Goal: Task Accomplishment & Management: Use online tool/utility

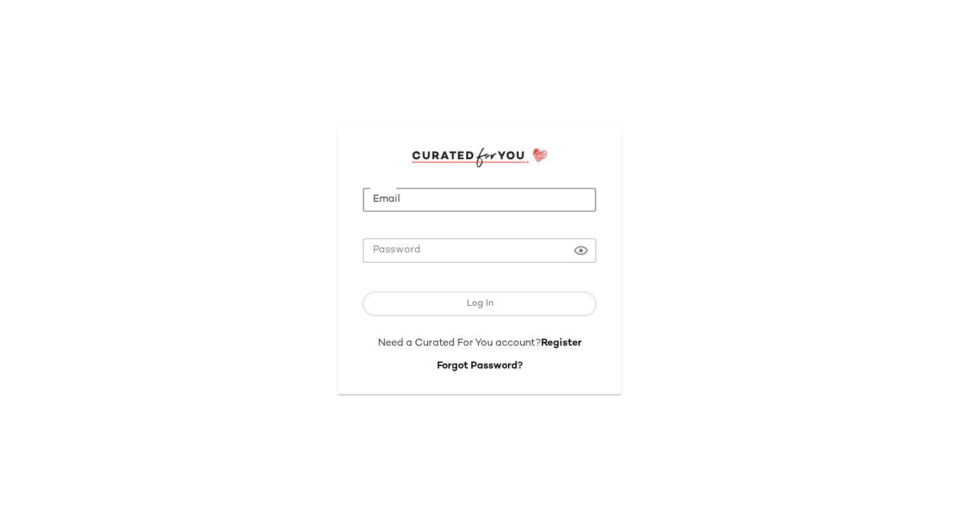
click at [480, 211] on input "Email" at bounding box center [480, 200] width 234 height 25
click at [471, 202] on input "Email" at bounding box center [480, 200] width 234 height 25
click at [256, 241] on div "Email Email Password Password Log In Need a Curated For You account? Register F…" at bounding box center [479, 261] width 959 height 522
click at [463, 195] on input "Email" at bounding box center [480, 200] width 234 height 25
click at [463, 199] on input "Email" at bounding box center [480, 200] width 234 height 25
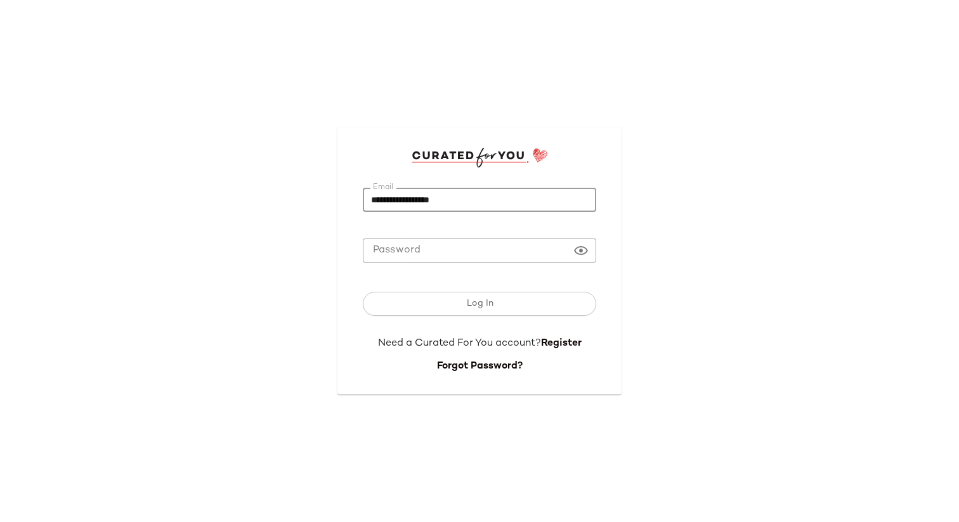
type input "**********"
click at [459, 320] on div "Log In" at bounding box center [480, 307] width 234 height 60
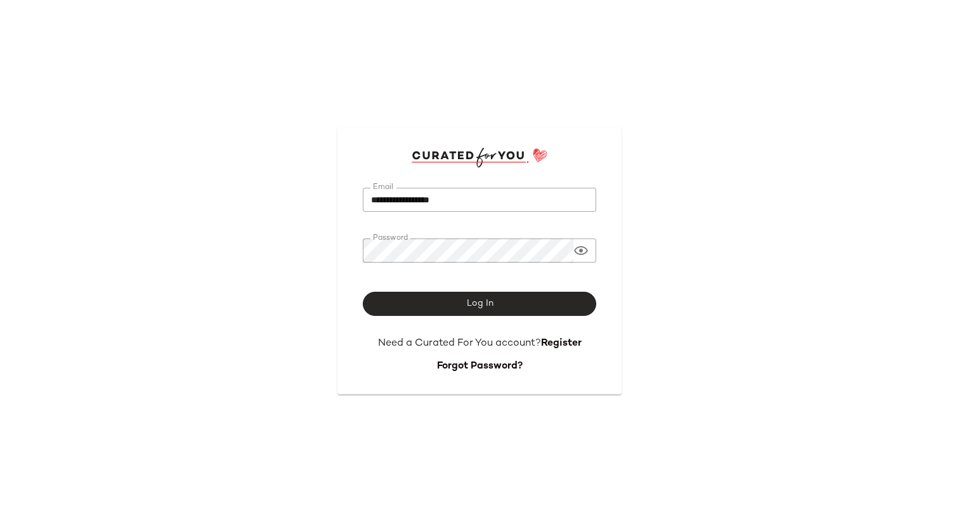
click at [459, 311] on button "Log In" at bounding box center [480, 304] width 234 height 24
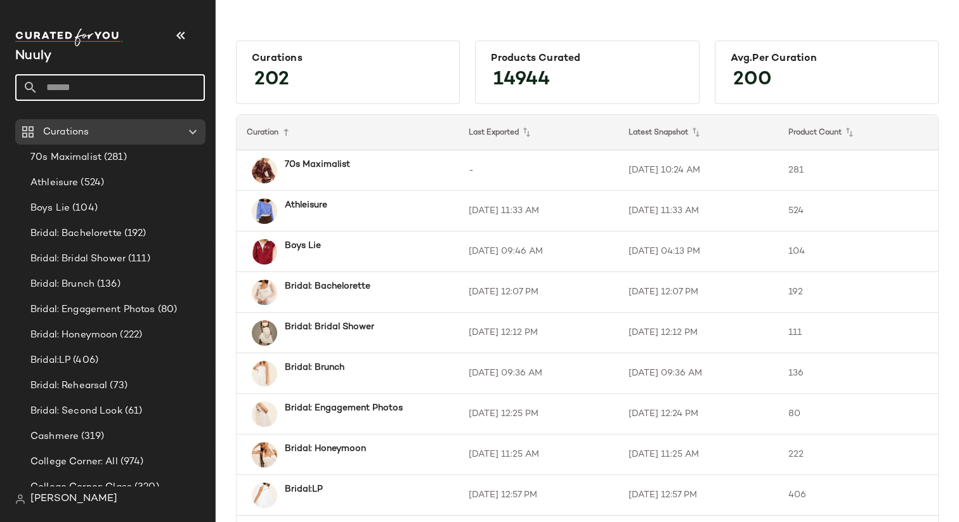
click at [128, 86] on input "text" at bounding box center [121, 87] width 167 height 27
type input "********"
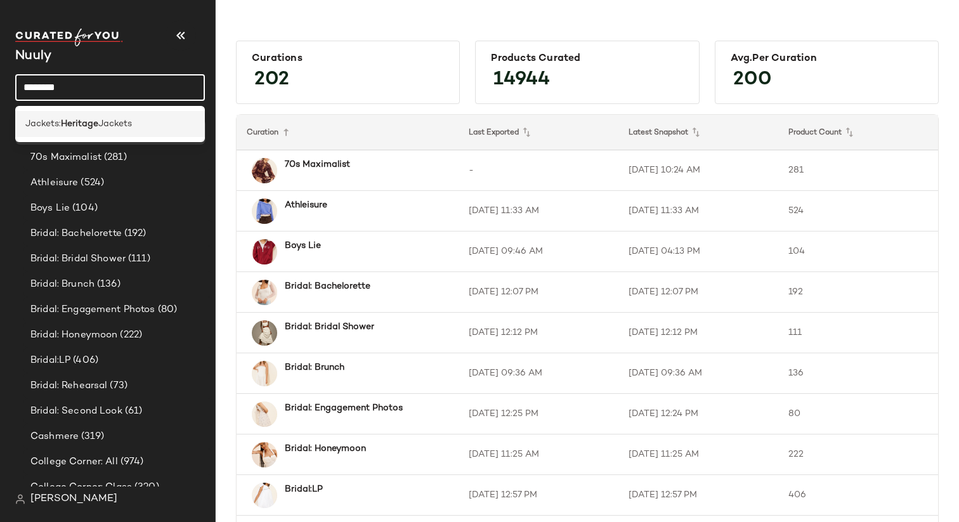
click at [89, 128] on b "Heritage" at bounding box center [79, 123] width 37 height 13
